Goal: Find specific page/section: Find specific page/section

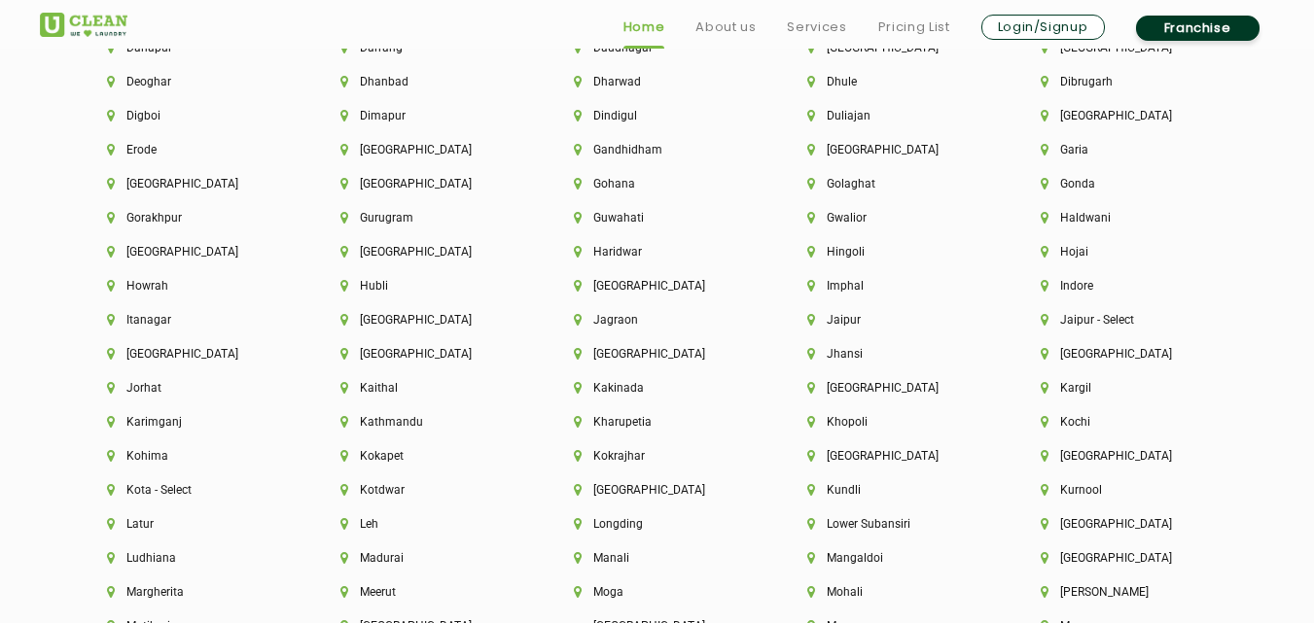
scroll to position [4516, 0]
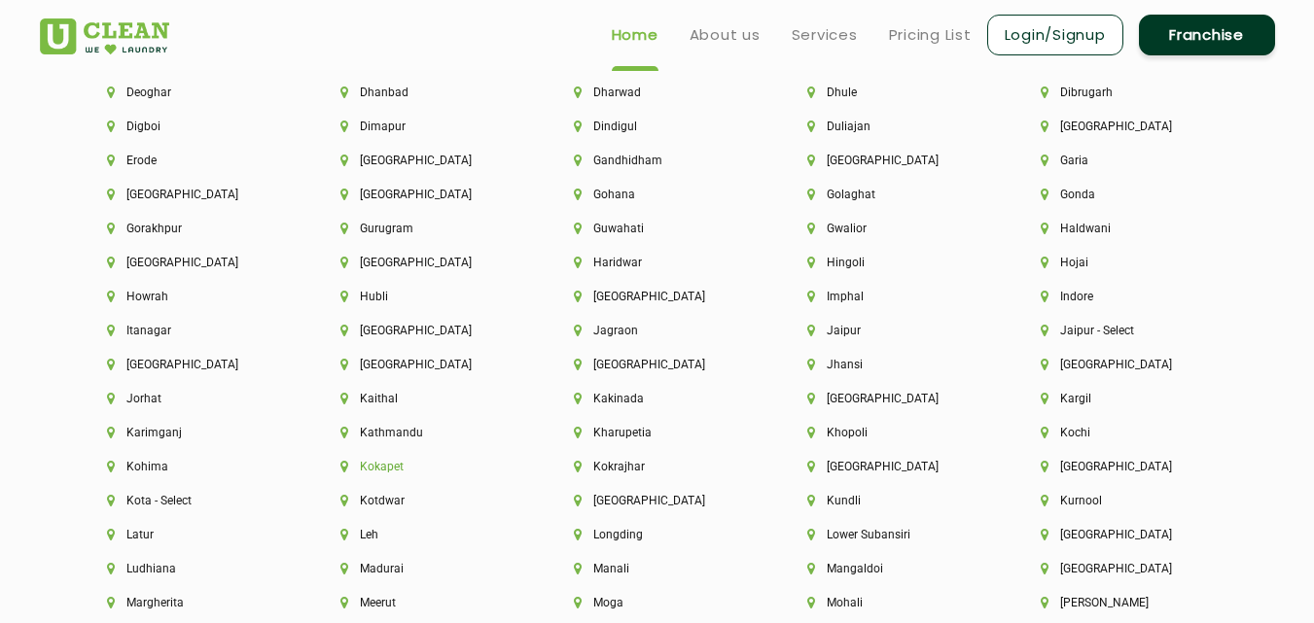
click at [411, 467] on li "Kokapet" at bounding box center [423, 467] width 167 height 14
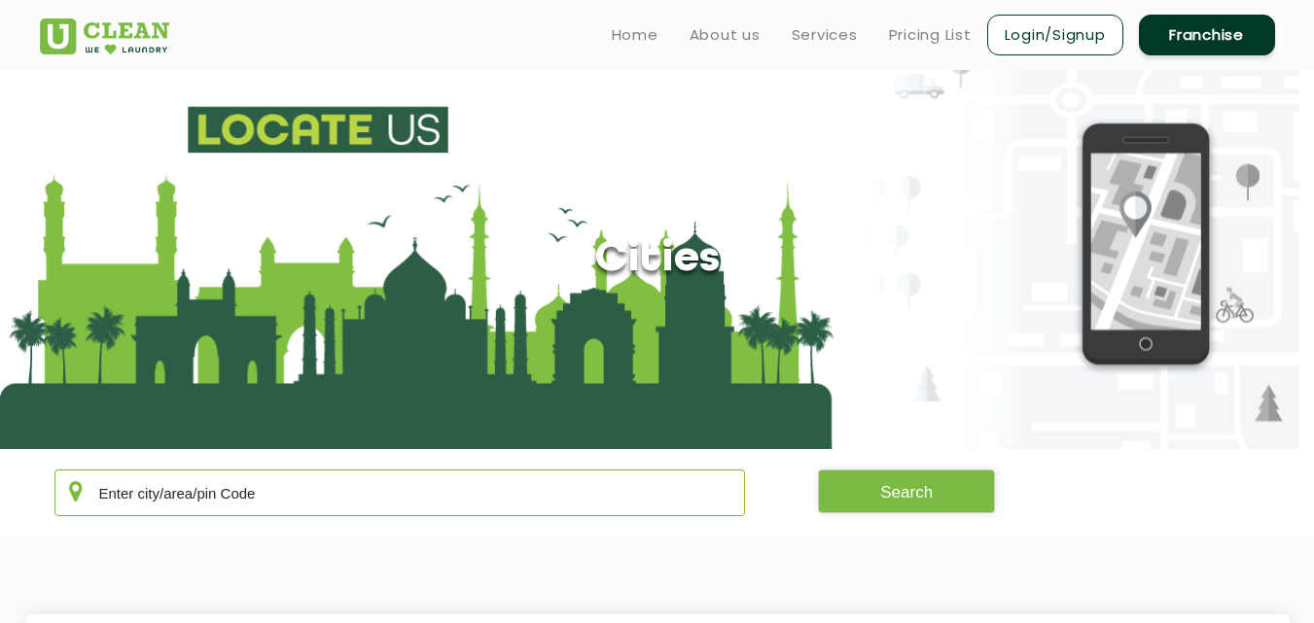
click at [281, 498] on input "text" at bounding box center [400, 493] width 692 height 47
type input "khandwa"
click at [890, 498] on button "Search" at bounding box center [906, 492] width 177 height 44
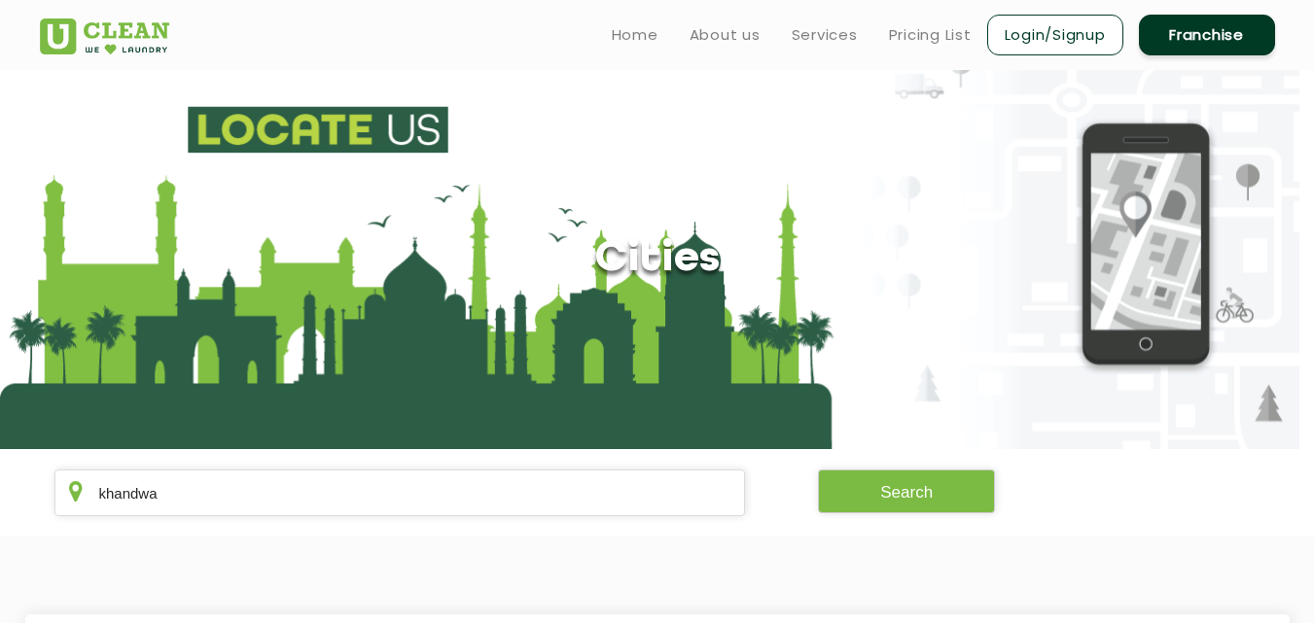
drag, startPoint x: 1311, startPoint y: 96, endPoint x: 1315, endPoint y: 170, distance: 74.0
click at [1313, 170] on html "Home About us Services Pricing List Login/Signup Franchise Home About us Franch…" at bounding box center [657, 311] width 1314 height 623
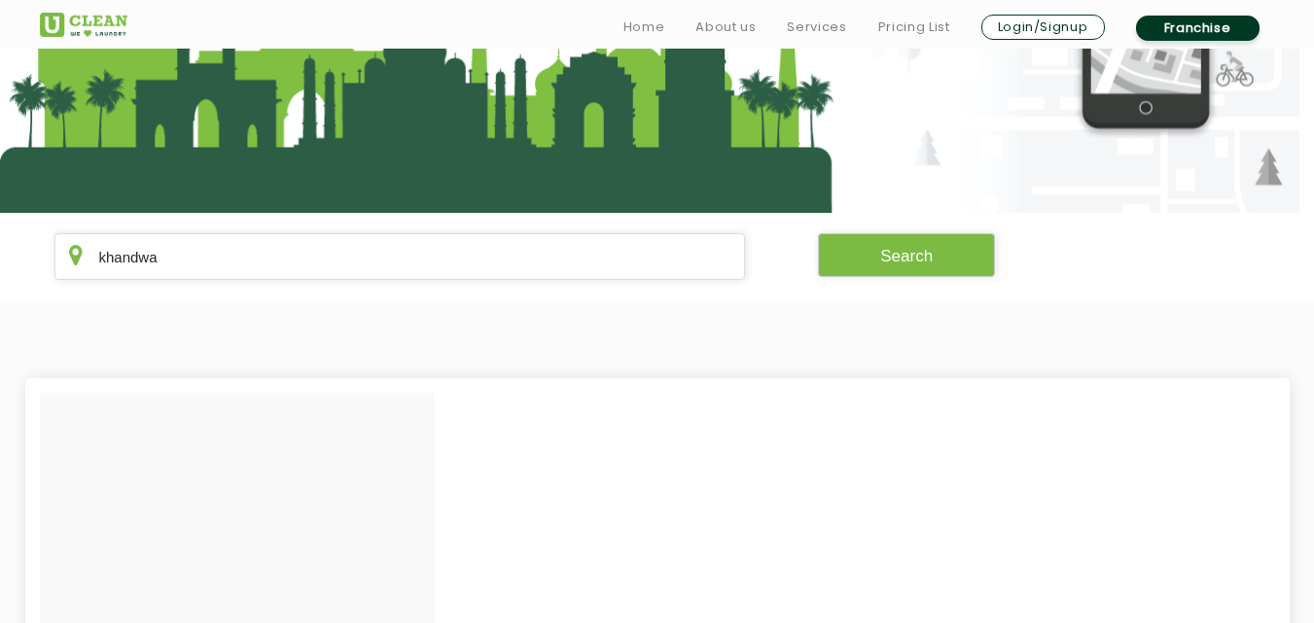
scroll to position [248, 0]
